Goal: Check status: Check status

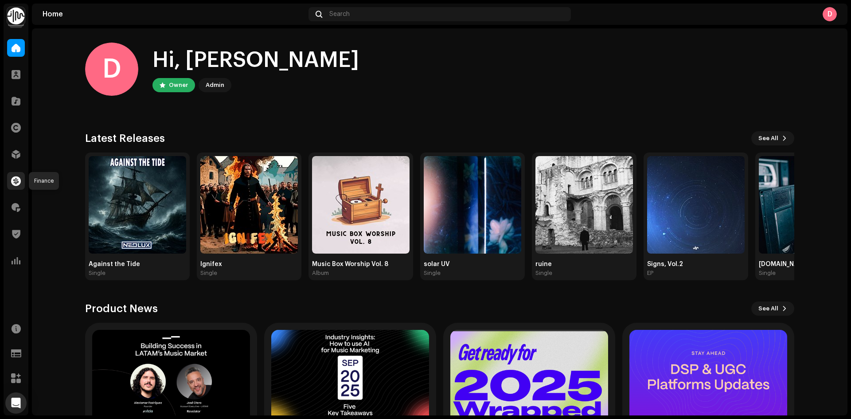
click at [16, 179] on span at bounding box center [16, 180] width 10 height 7
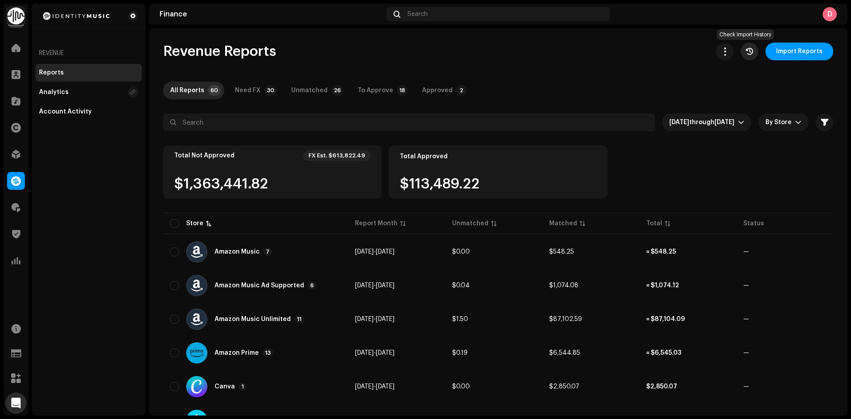
click at [750, 47] on button "button" at bounding box center [750, 52] width 18 height 18
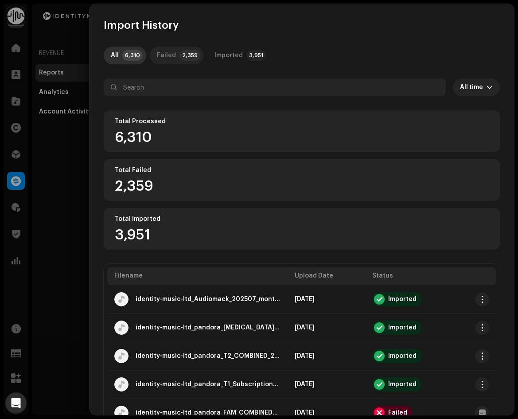
click at [172, 55] on div "Failed" at bounding box center [166, 56] width 19 height 18
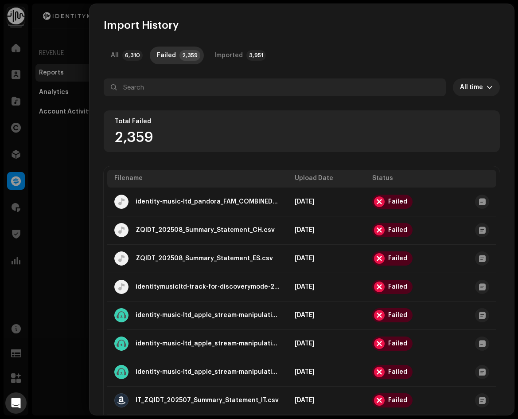
click at [66, 234] on div at bounding box center [259, 209] width 518 height 419
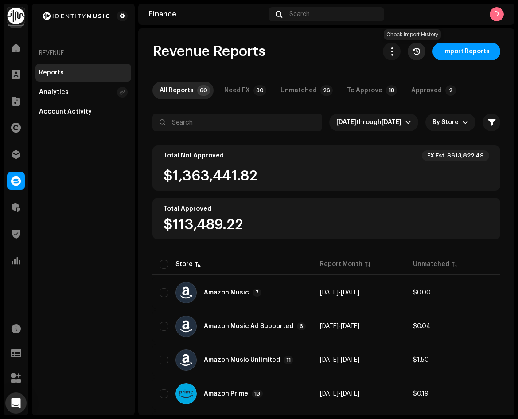
click at [415, 55] on icon "button" at bounding box center [416, 51] width 7 height 7
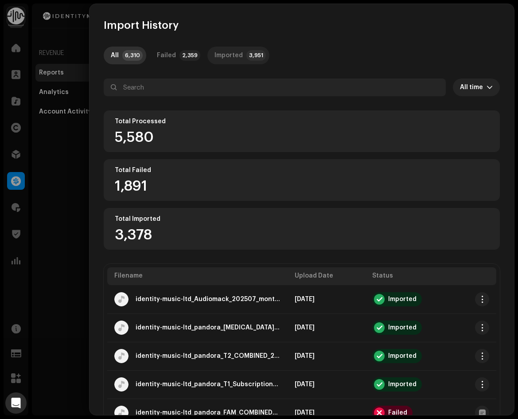
click at [221, 52] on div "Imported" at bounding box center [229, 56] width 28 height 18
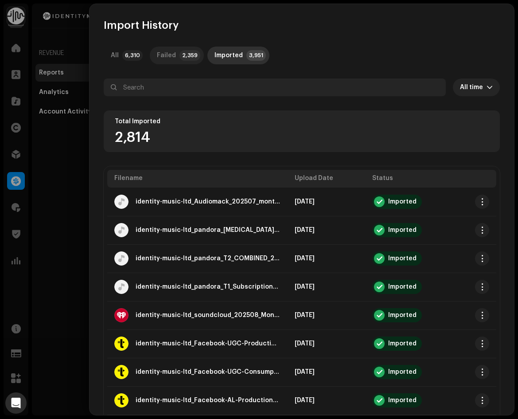
click at [192, 58] on p-badge "2,359" at bounding box center [190, 55] width 21 height 11
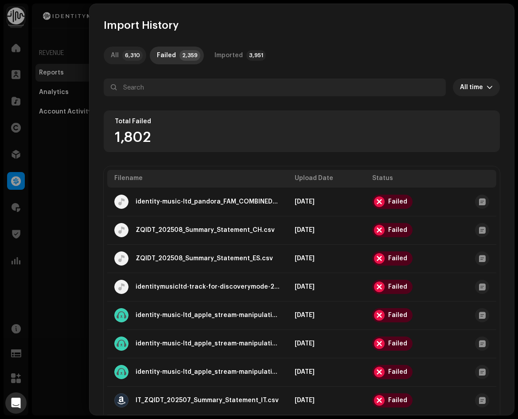
click at [131, 55] on p-badge "6,310" at bounding box center [132, 55] width 20 height 11
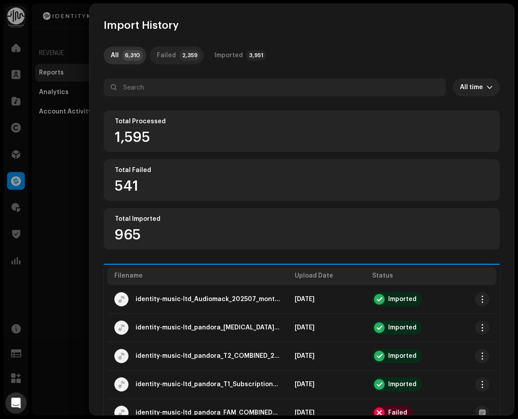
click at [175, 58] on p-tab "Failed 2,359" at bounding box center [177, 56] width 54 height 18
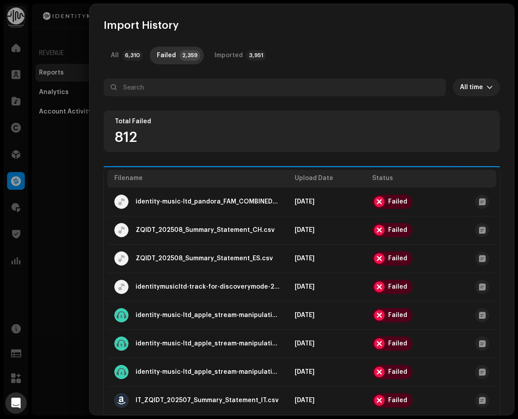
click at [203, 55] on div "All 6,310 Failed 2,359 Imported 3,951" at bounding box center [302, 56] width 396 height 18
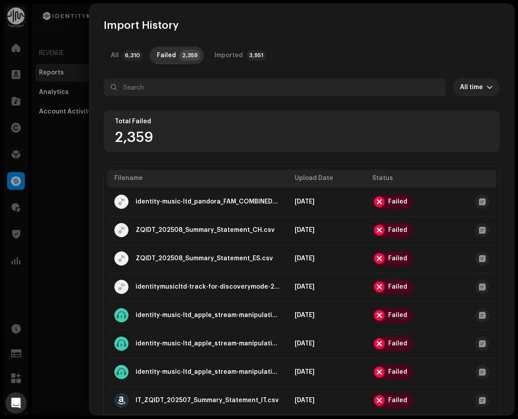
click at [75, 195] on div at bounding box center [259, 209] width 518 height 419
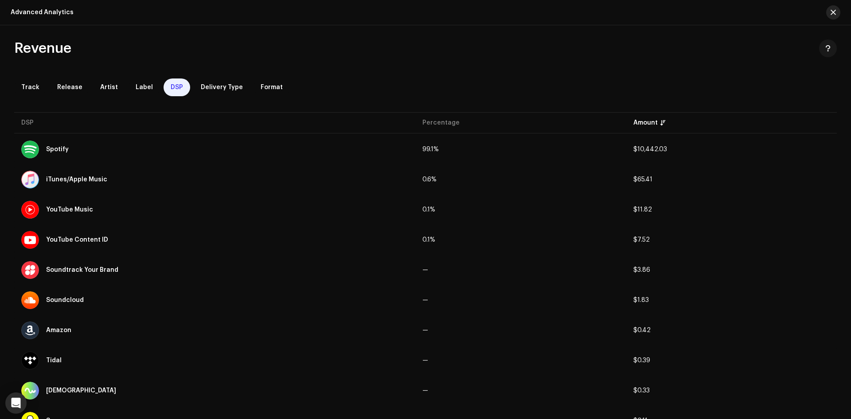
click at [838, 10] on button "button" at bounding box center [833, 12] width 14 height 14
